Goal: Download file/media

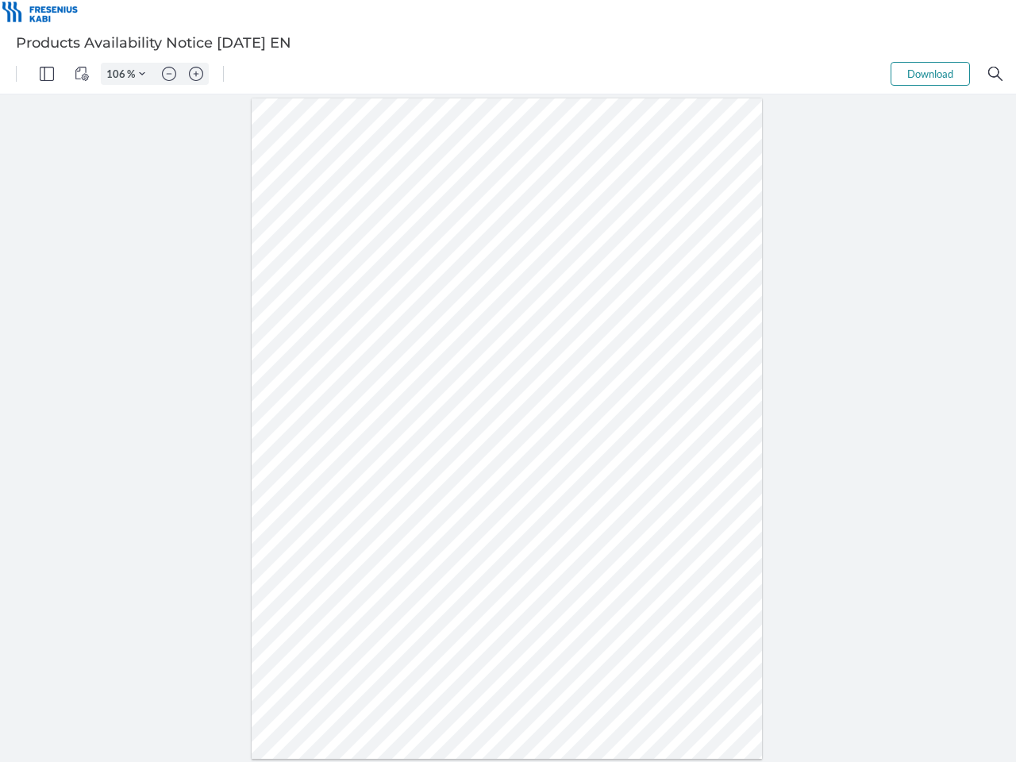
click at [47, 74] on img "Panel" at bounding box center [47, 74] width 14 height 14
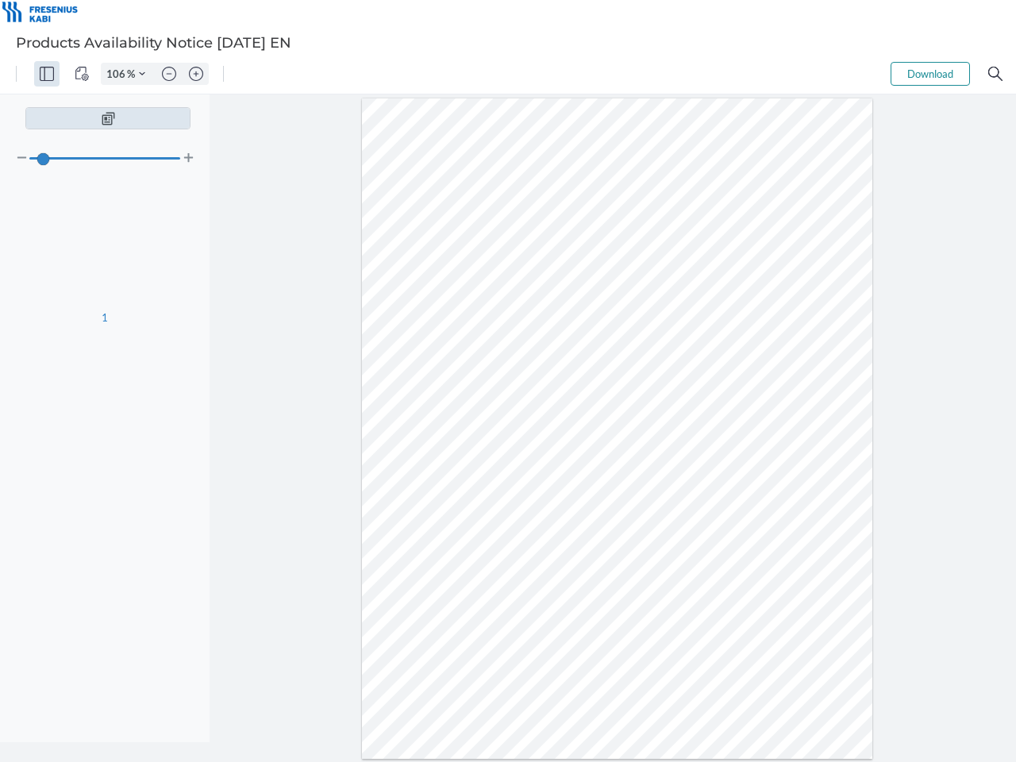
click at [82, 74] on img "View Controls" at bounding box center [82, 74] width 14 height 14
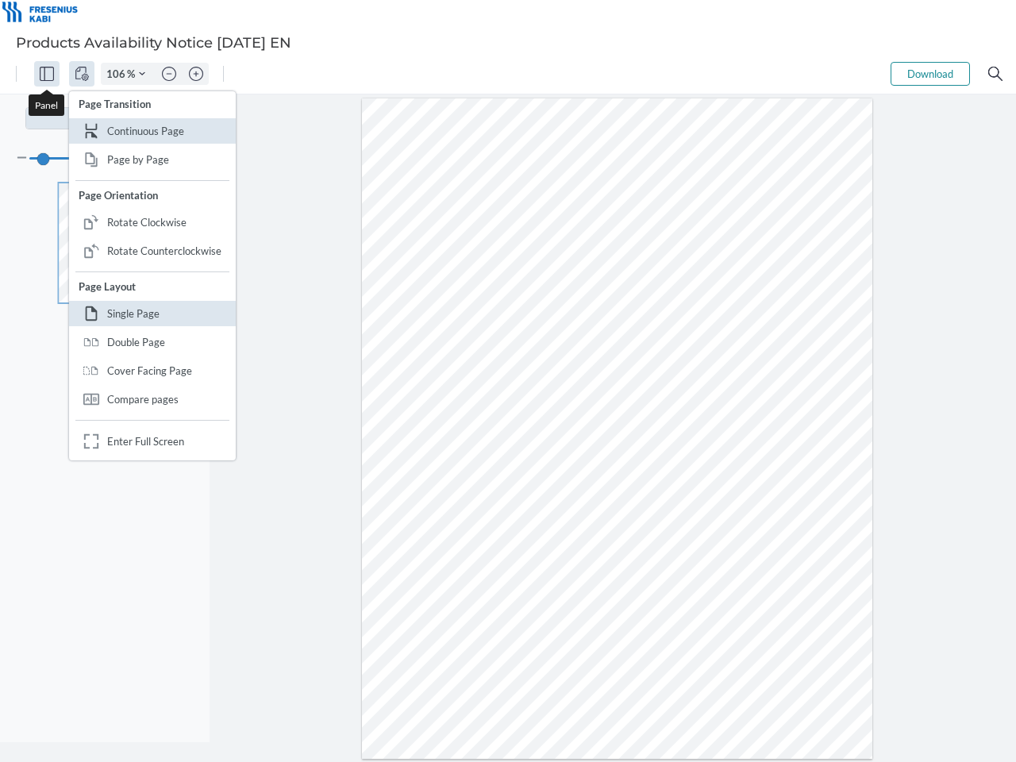
click at [118, 74] on input "106" at bounding box center [114, 74] width 25 height 14
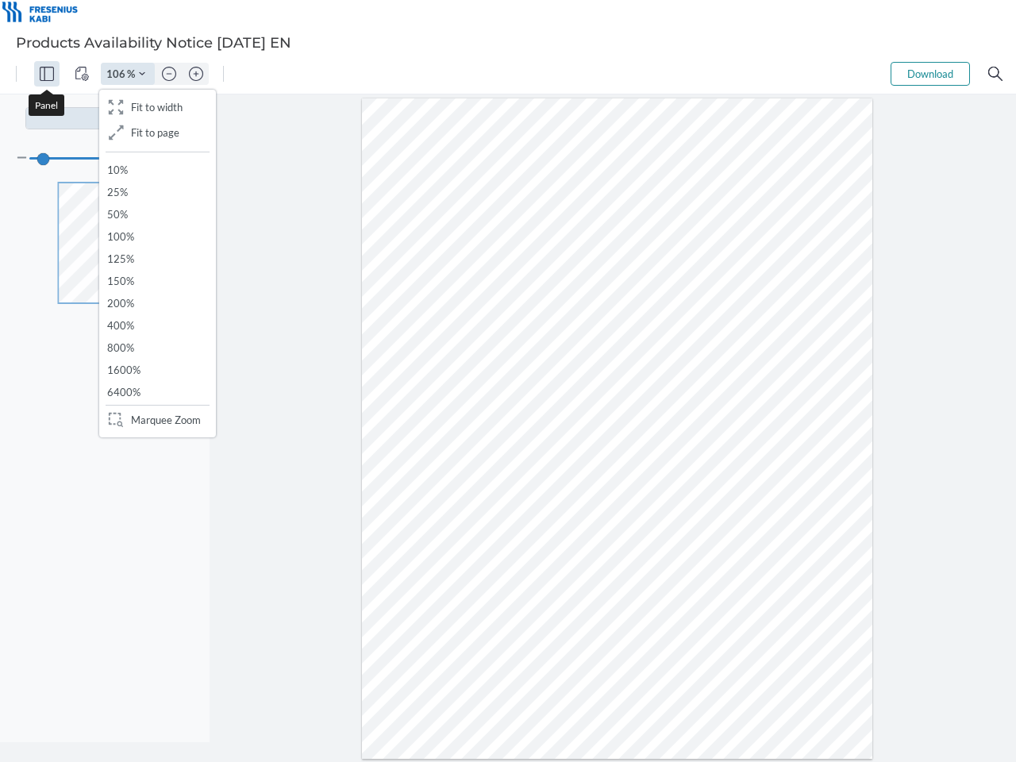
click at [142, 74] on img "Zoom Controls" at bounding box center [142, 74] width 6 height 6
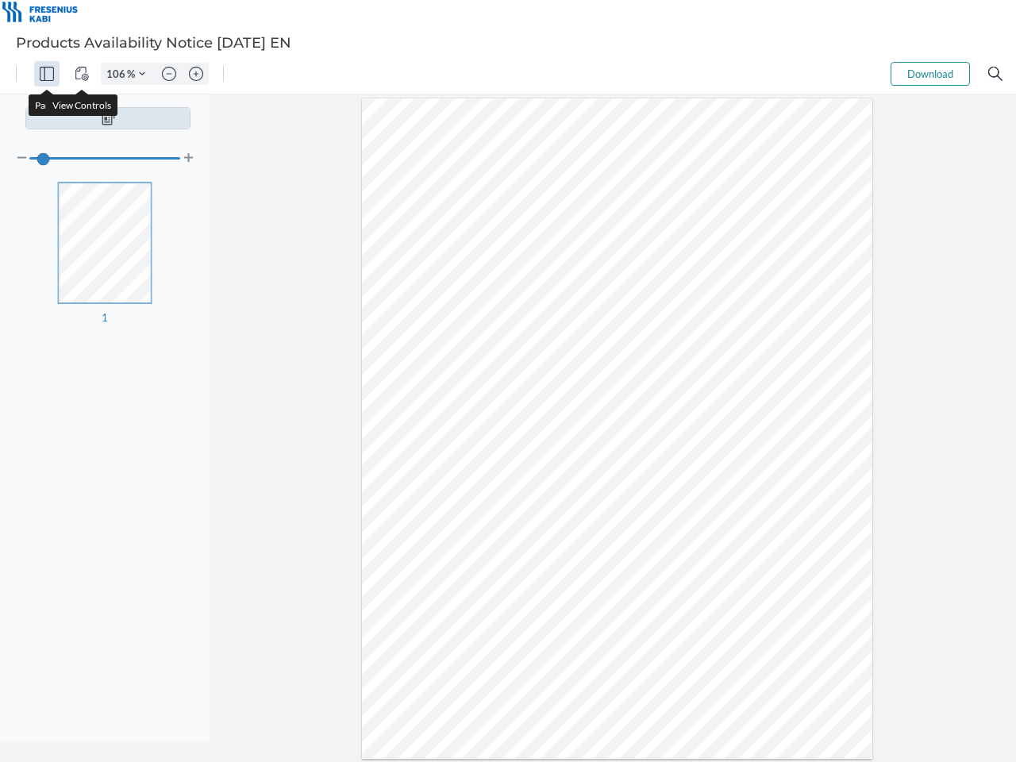
click at [169, 74] on img "Zoom out" at bounding box center [169, 74] width 14 height 14
click at [196, 74] on img "Zoom in" at bounding box center [196, 74] width 14 height 14
type input "106"
click at [930, 74] on button "Download" at bounding box center [929, 74] width 79 height 24
click at [995, 74] on img "Search" at bounding box center [995, 74] width 14 height 14
